Goal: Check status: Check status

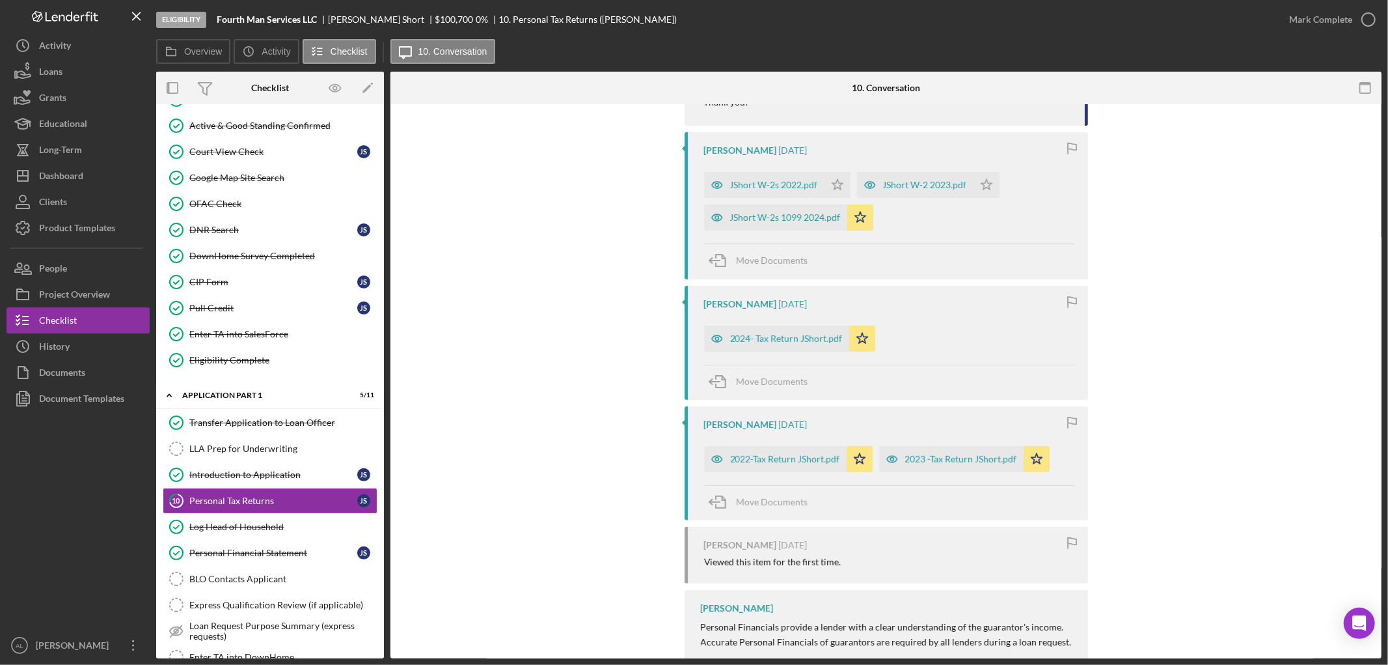
scroll to position [562, 0]
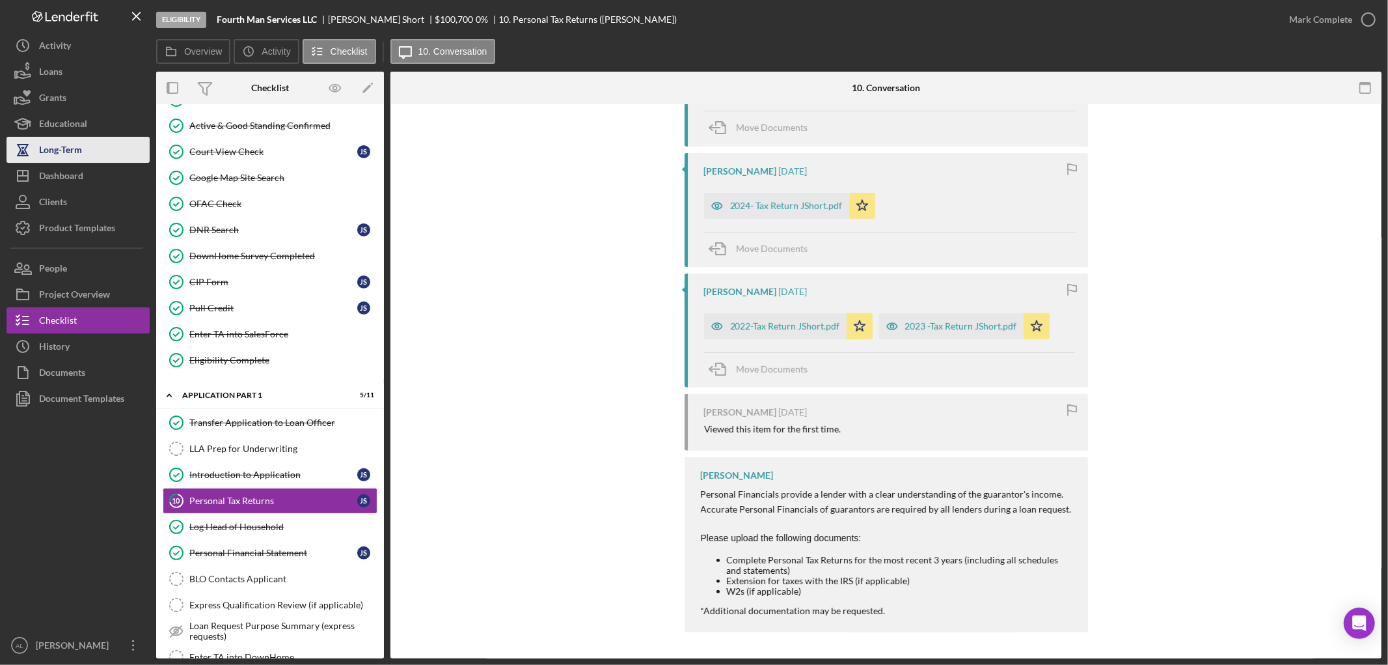
click at [88, 161] on button "Long-Term" at bounding box center [78, 150] width 143 height 26
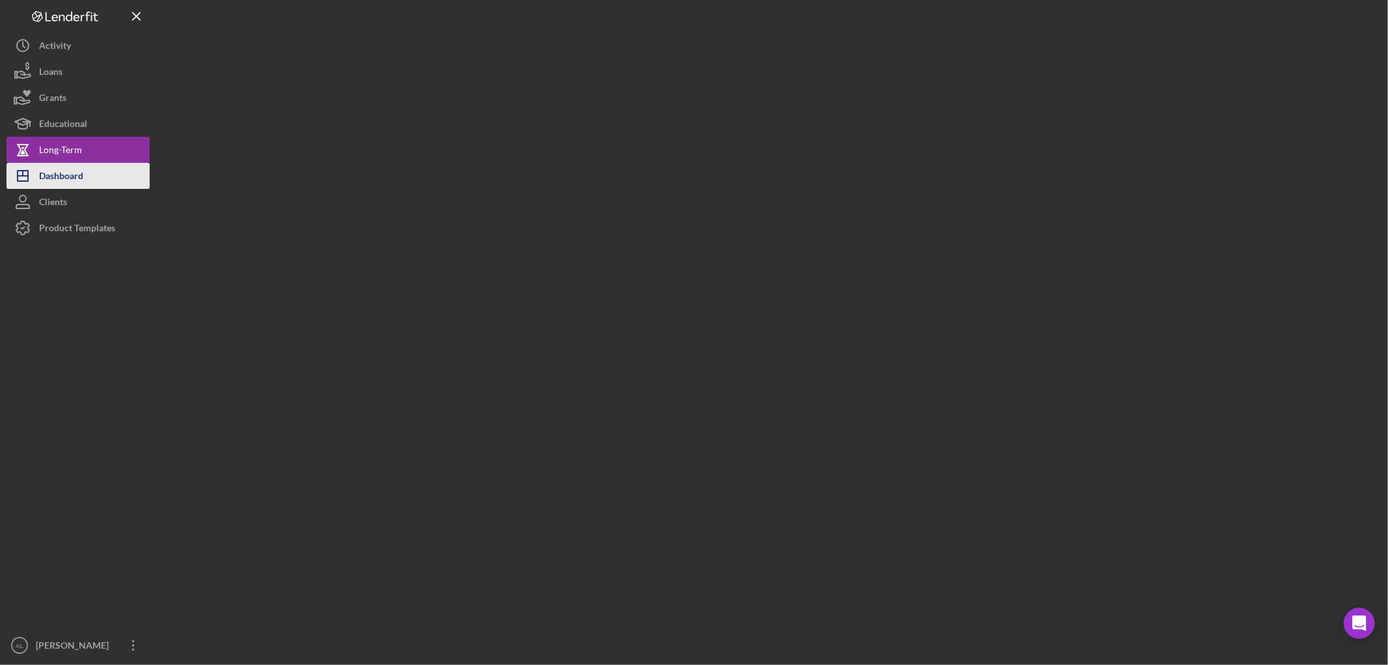
click at [81, 176] on div "Dashboard" at bounding box center [61, 177] width 44 height 29
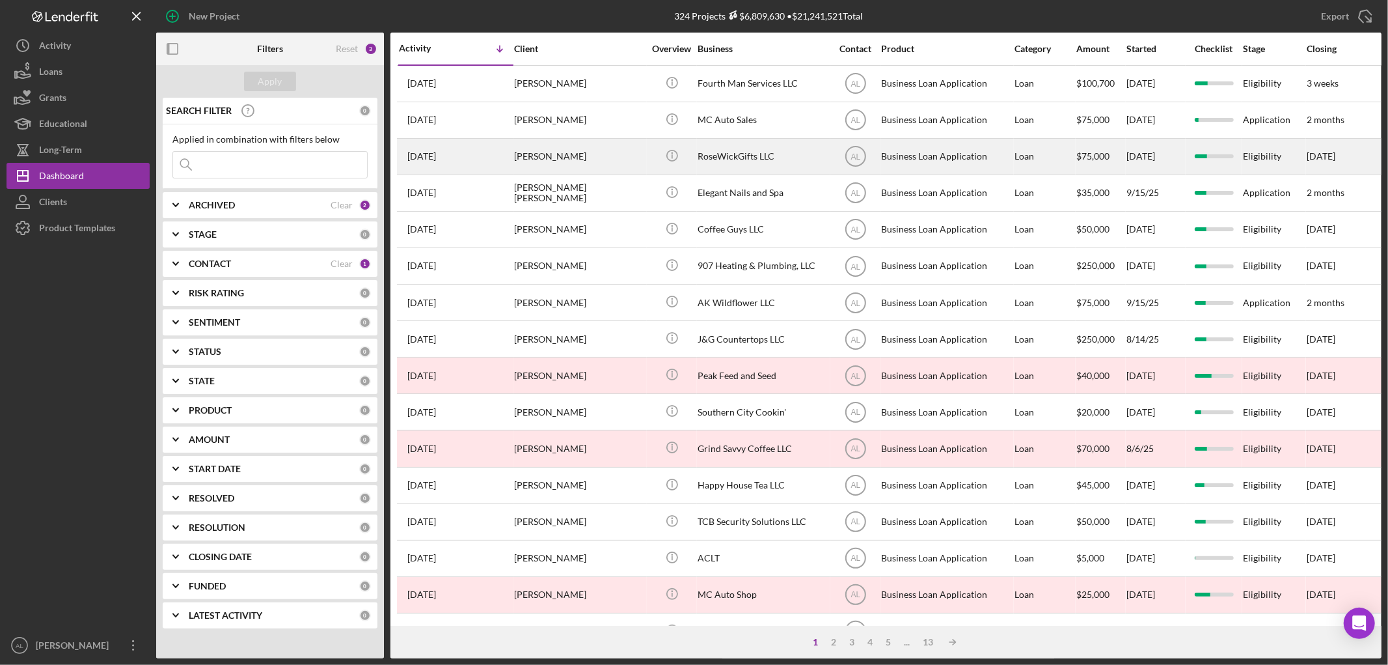
click at [549, 168] on div "[PERSON_NAME]" at bounding box center [579, 156] width 130 height 34
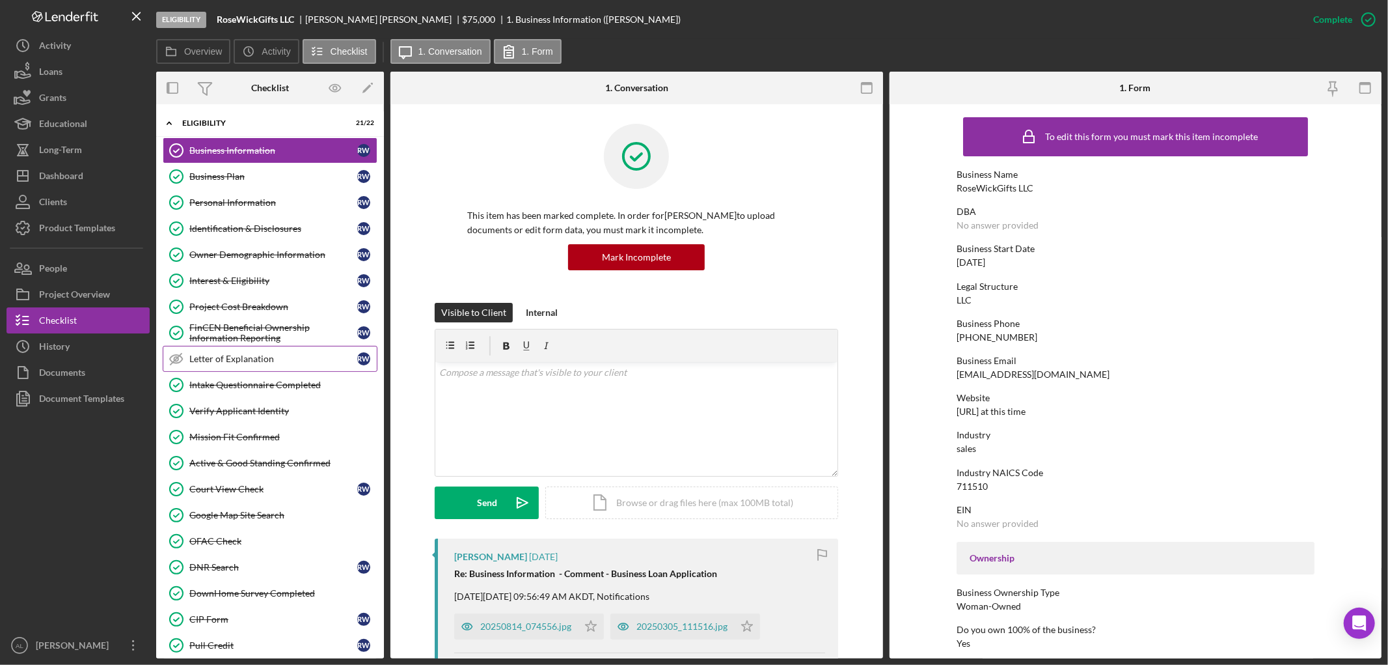
scroll to position [243, 0]
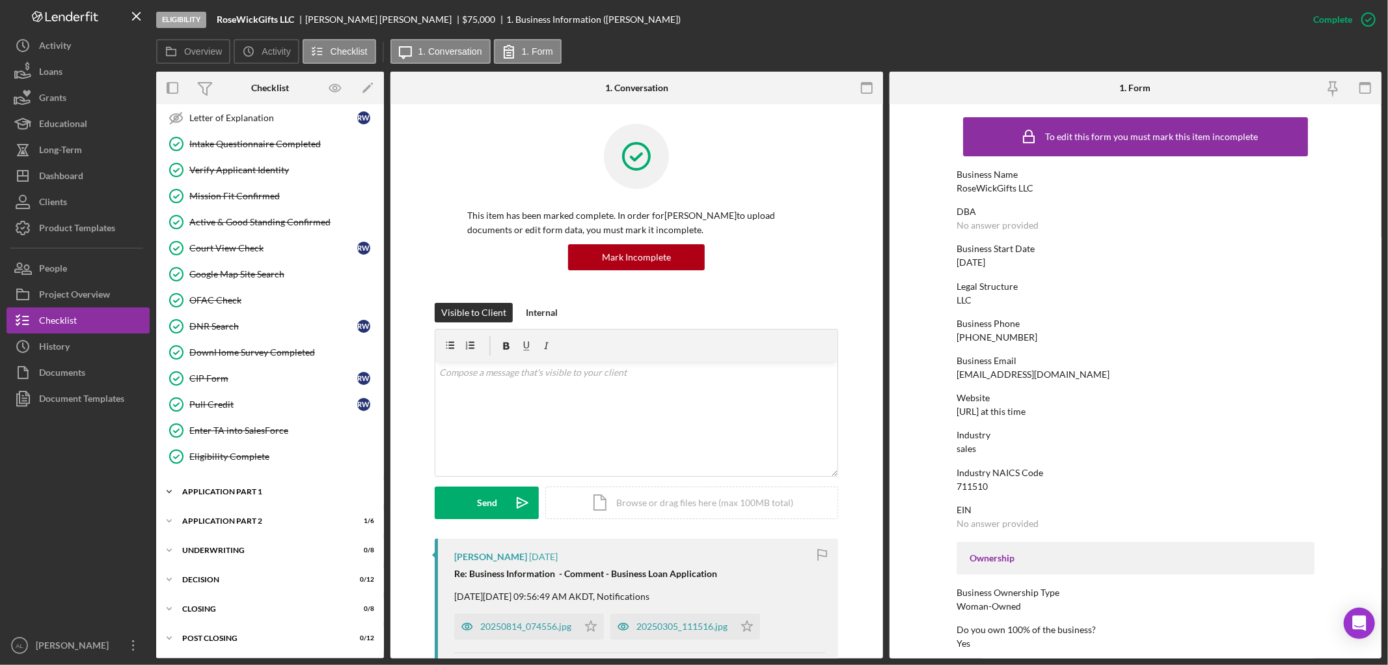
click at [255, 486] on div "Icon/Expander Application Part 1 4 / 11" at bounding box center [270, 491] width 228 height 26
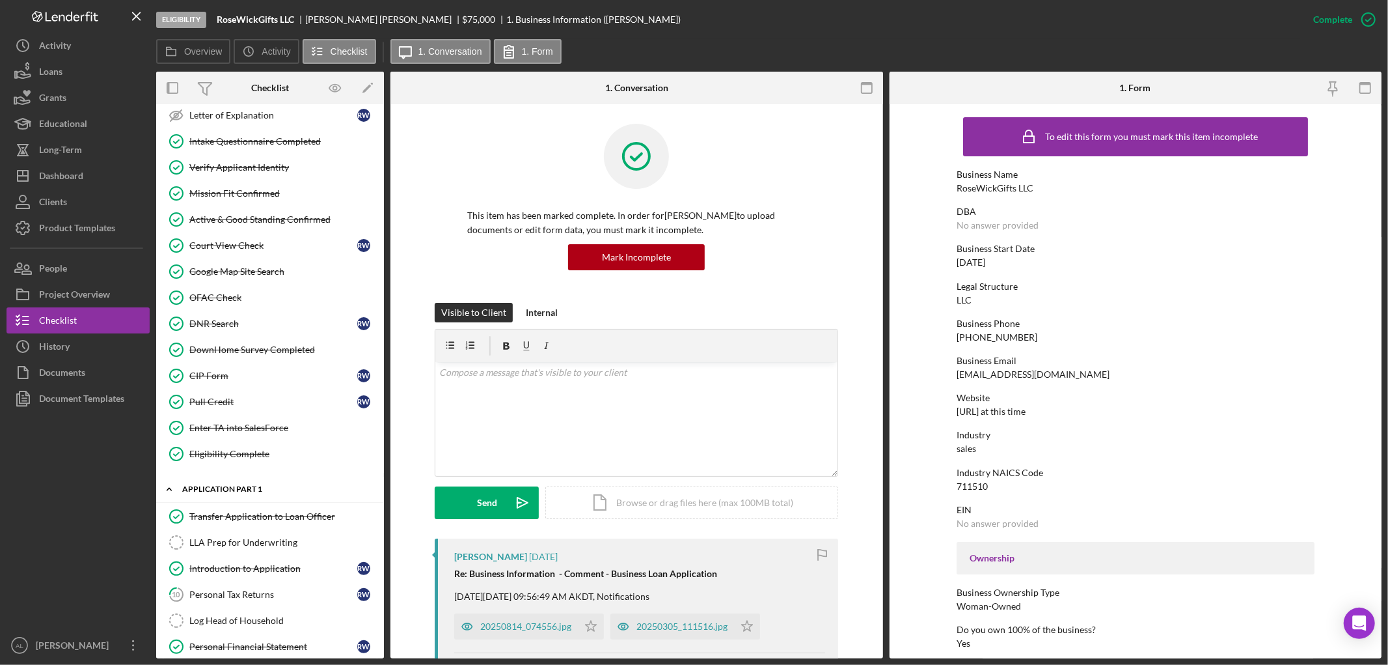
click at [255, 486] on div "Icon/Expander Application Part 1 4 / 11" at bounding box center [270, 489] width 228 height 27
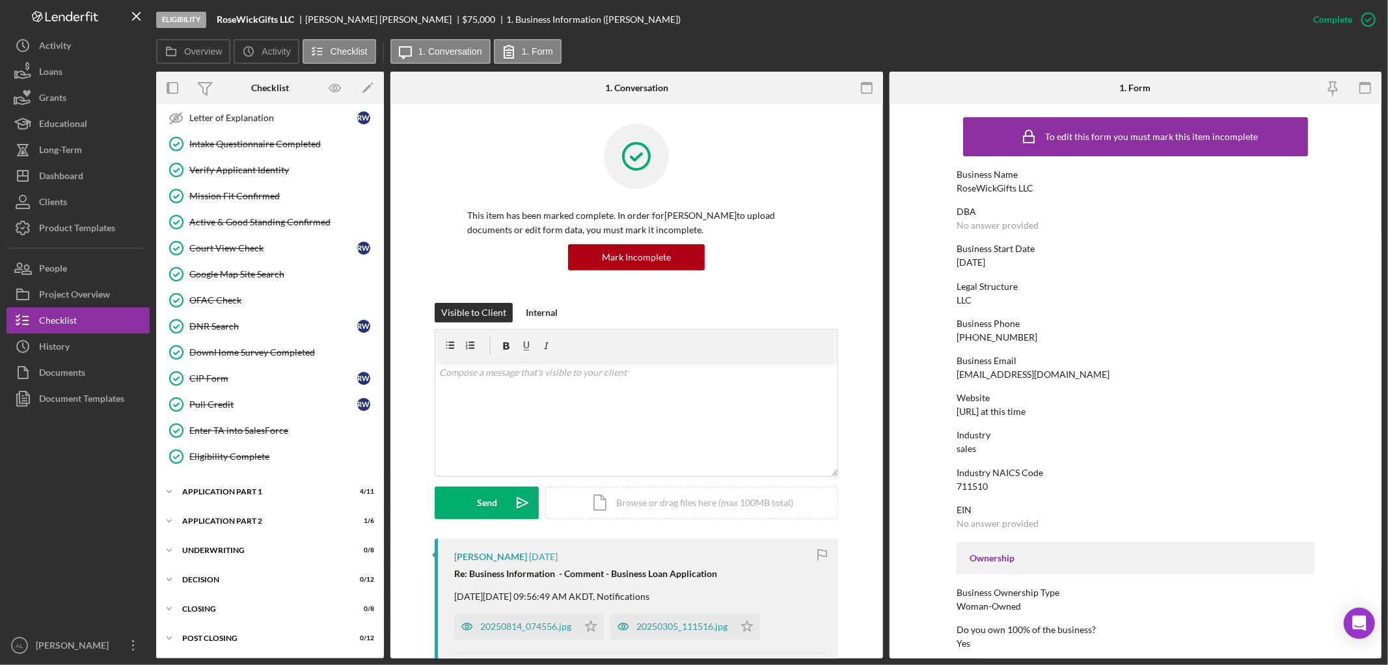
scroll to position [0, 0]
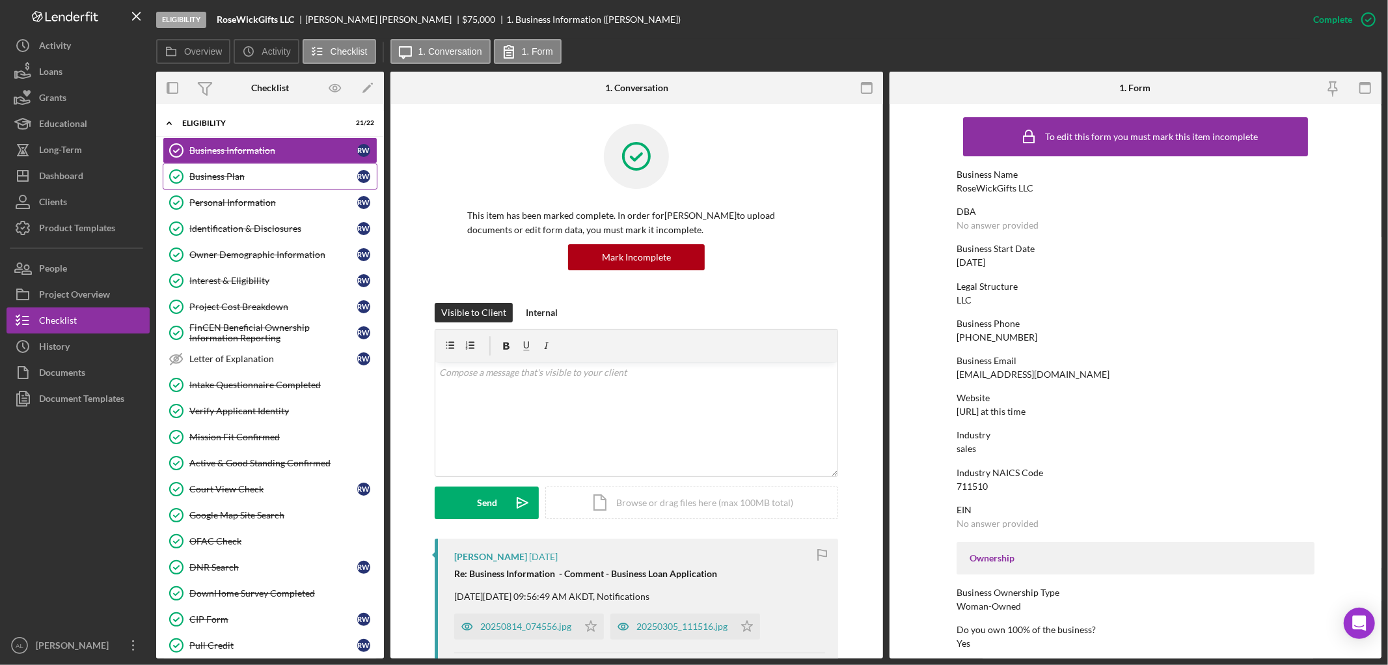
click at [268, 176] on div "Business Plan" at bounding box center [273, 176] width 168 height 10
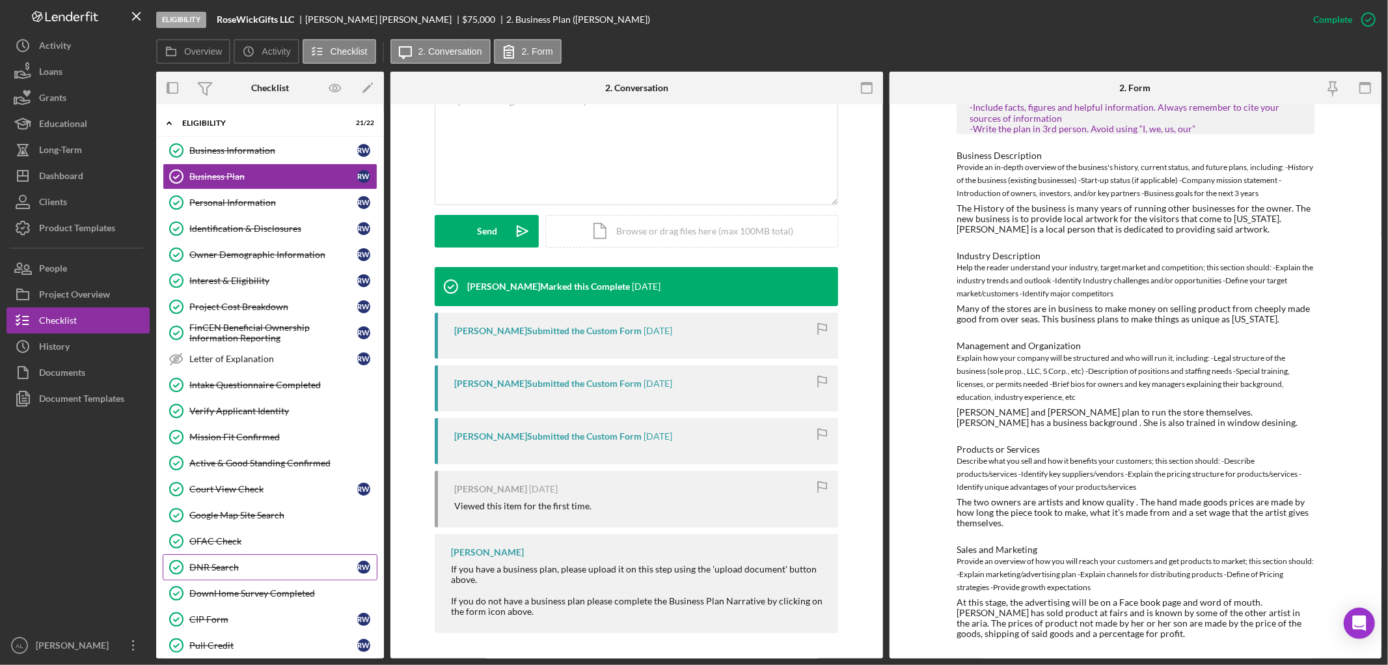
scroll to position [243, 0]
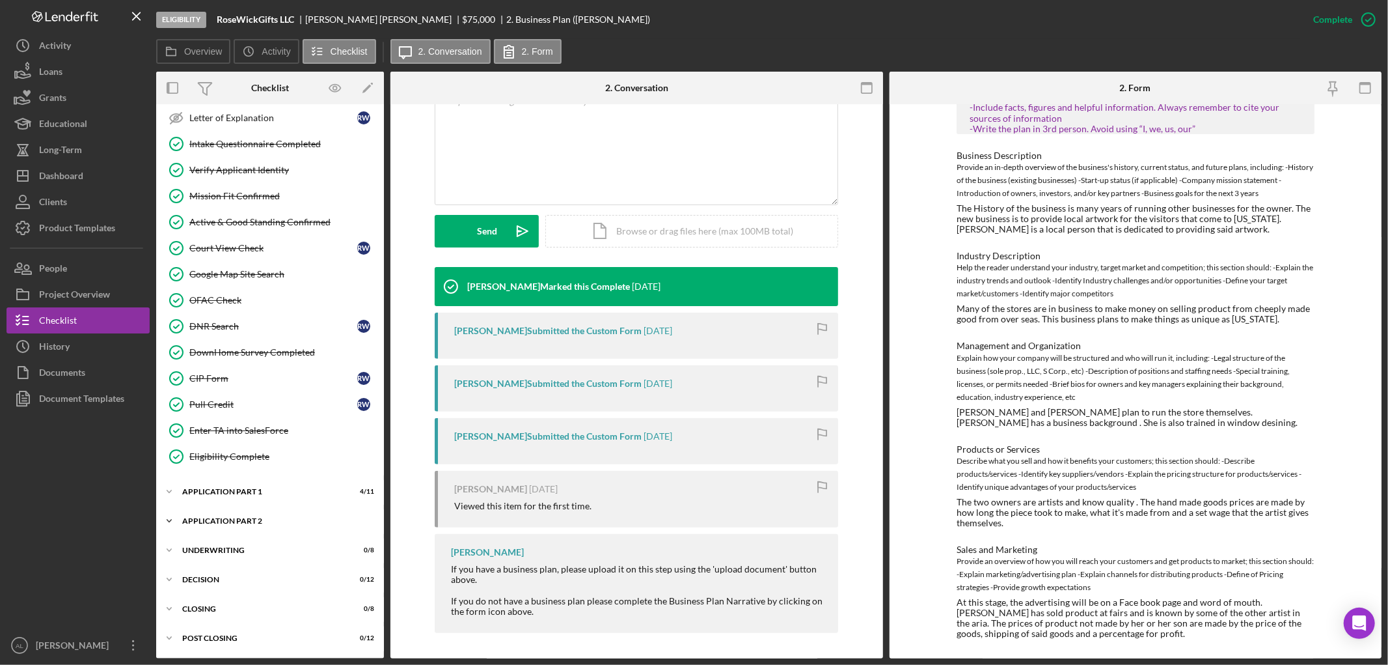
click at [236, 516] on div "Icon/Expander Application Part 2 1 / 6" at bounding box center [270, 521] width 228 height 26
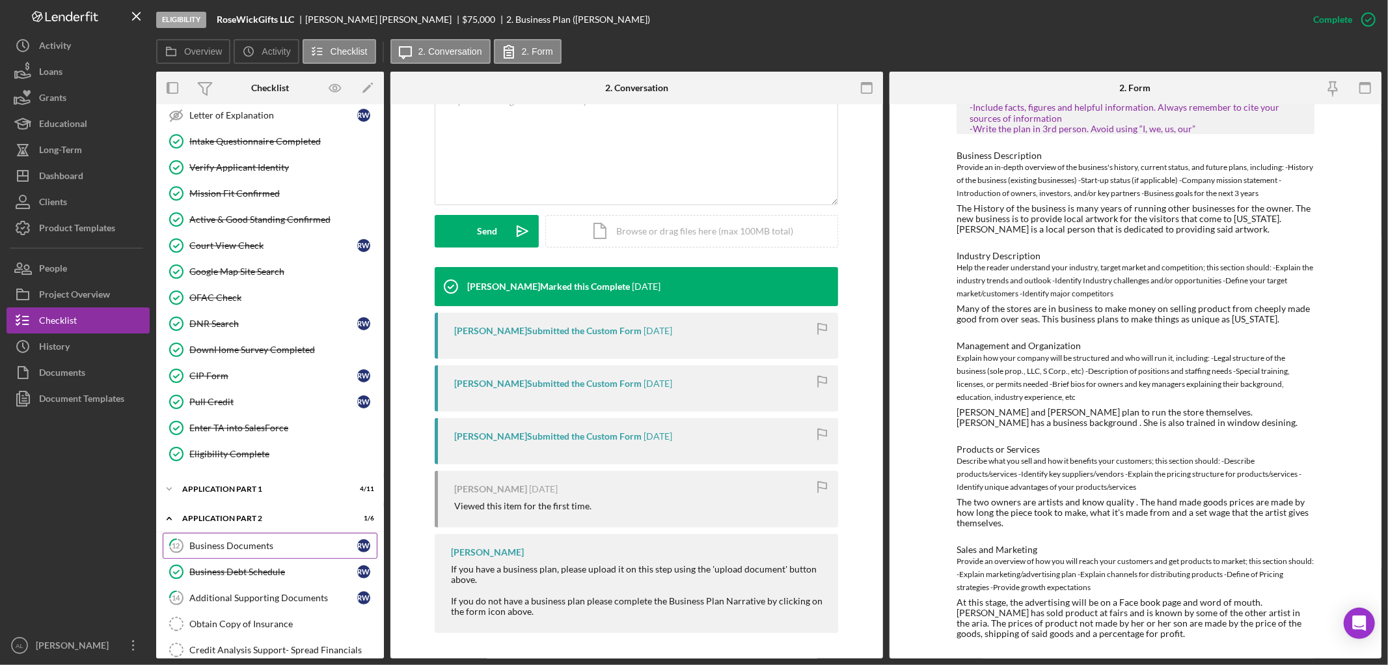
click at [270, 539] on link "12 Business Documents R W" at bounding box center [270, 545] width 215 height 26
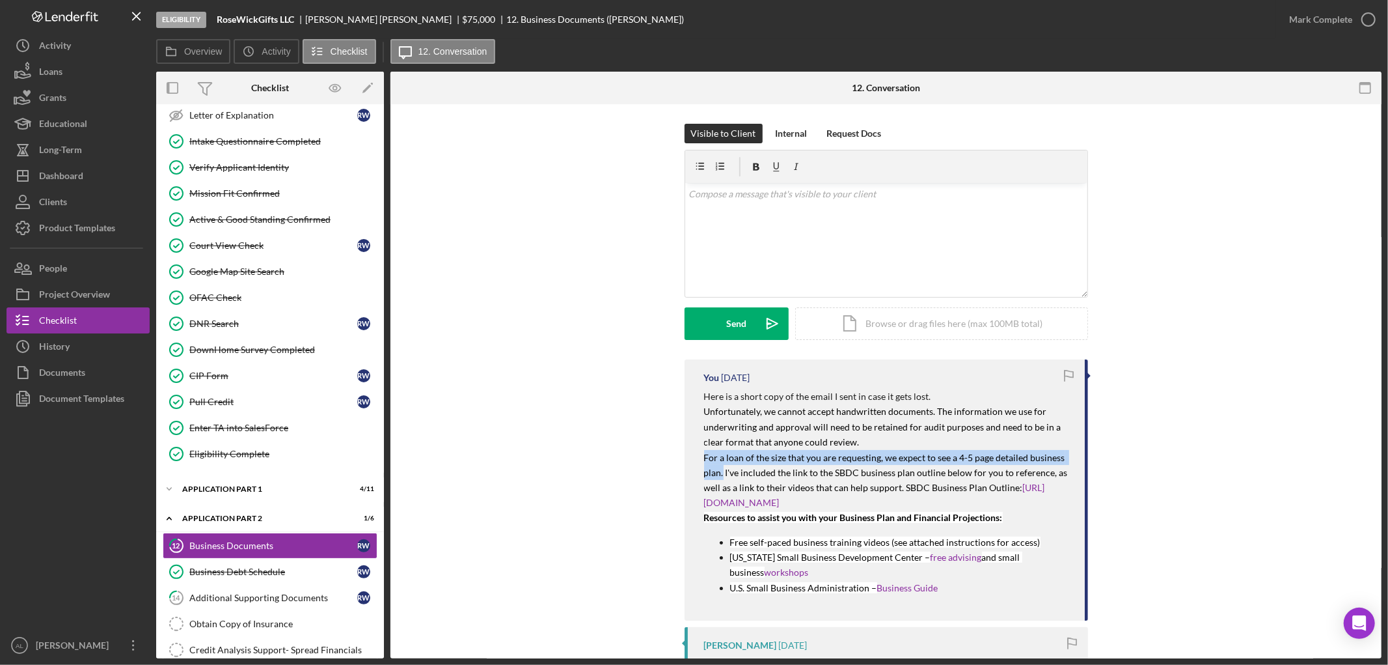
drag, startPoint x: 704, startPoint y: 454, endPoint x: 721, endPoint y: 479, distance: 30.5
click at [721, 479] on p "For a loan of the size that you are requesting, we expect to see a 4-5 page det…" at bounding box center [888, 480] width 368 height 61
copy span "For a loan of the size that you are requesting, we expect to see a 4-5 page det…"
